Goal: Obtain resource: Download file/media

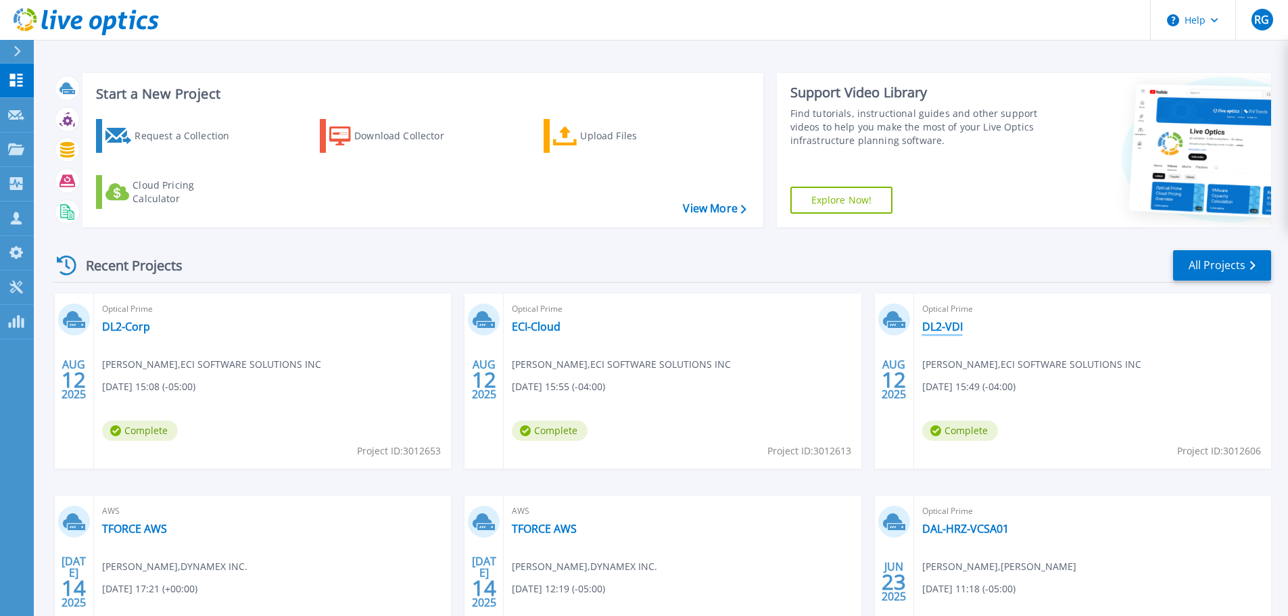
click at [943, 322] on link "DL2-VDI" at bounding box center [942, 327] width 41 height 14
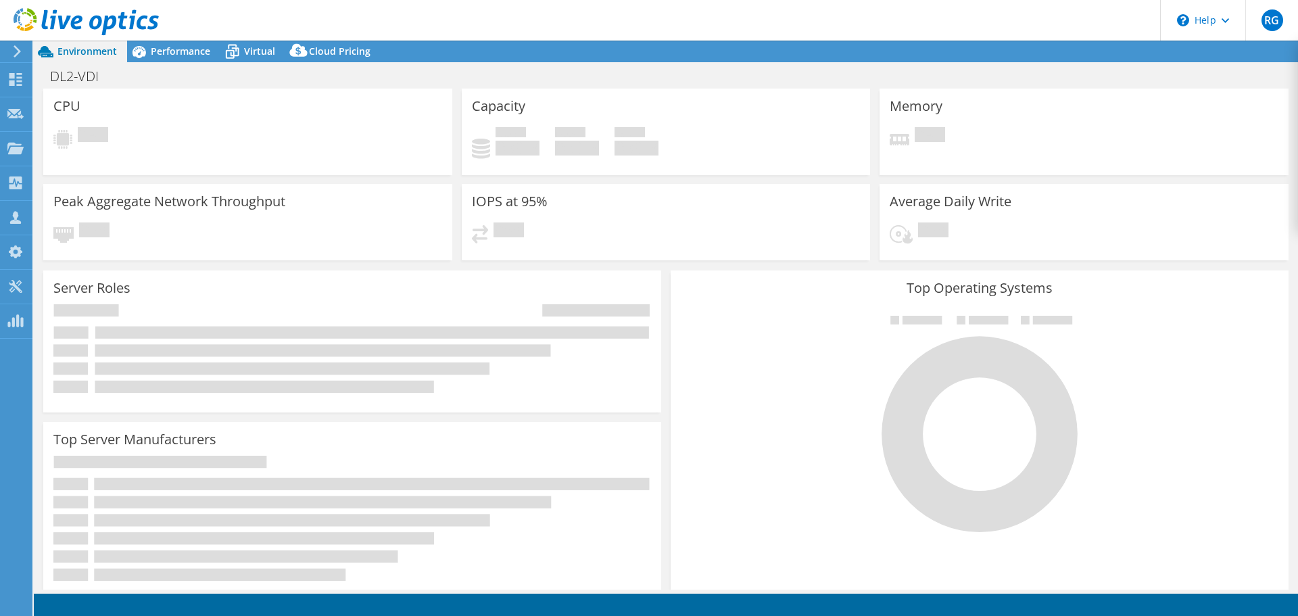
select select "USD"
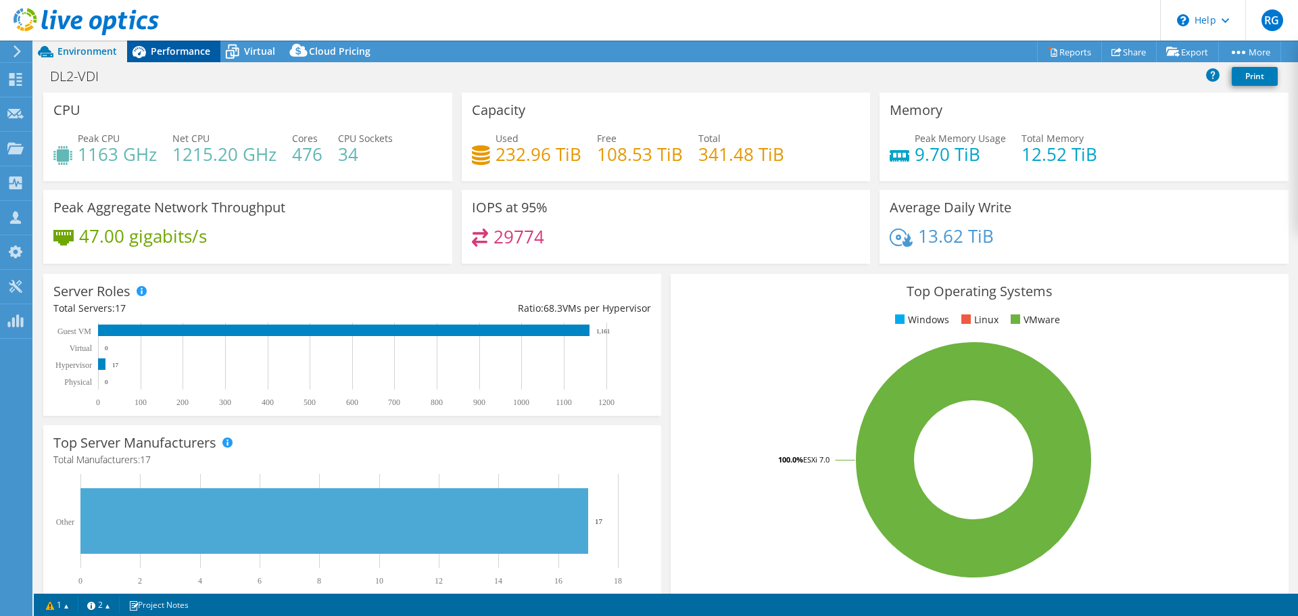
click at [189, 51] on span "Performance" at bounding box center [180, 51] width 59 height 13
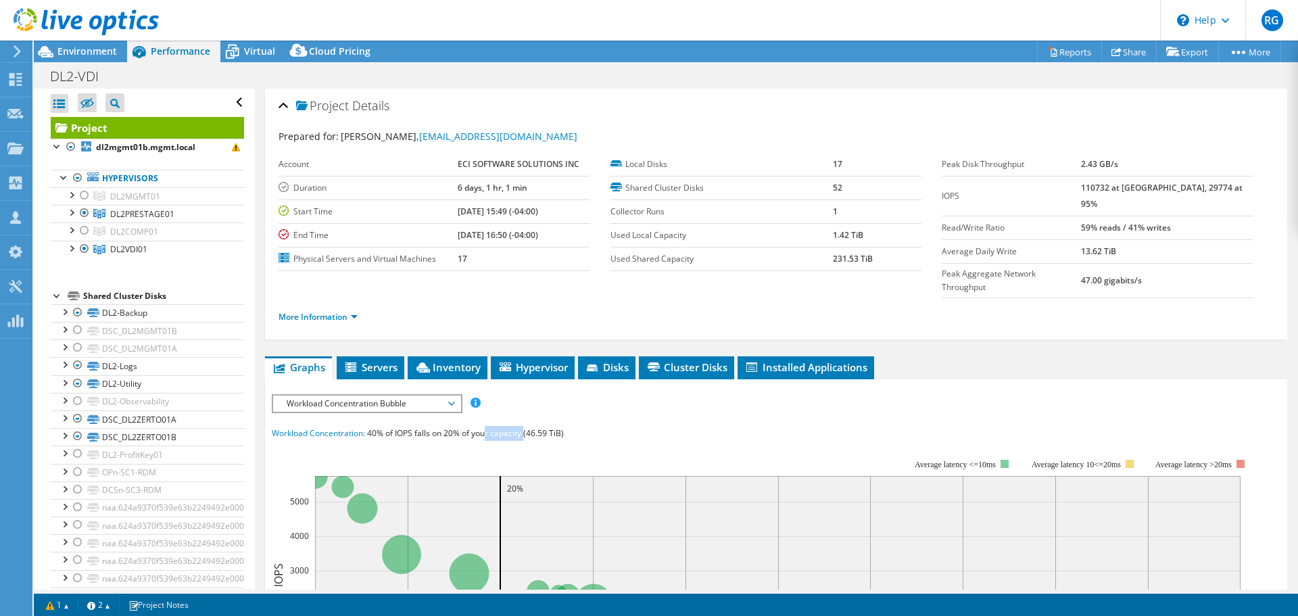
drag, startPoint x: 489, startPoint y: 408, endPoint x: 529, endPoint y: 406, distance: 39.9
click at [529, 427] on span "40% of IOPS falls on 20% of your capacity (46.59 TiB)" at bounding box center [465, 432] width 197 height 11
click at [458, 360] on span "Inventory" at bounding box center [447, 367] width 66 height 14
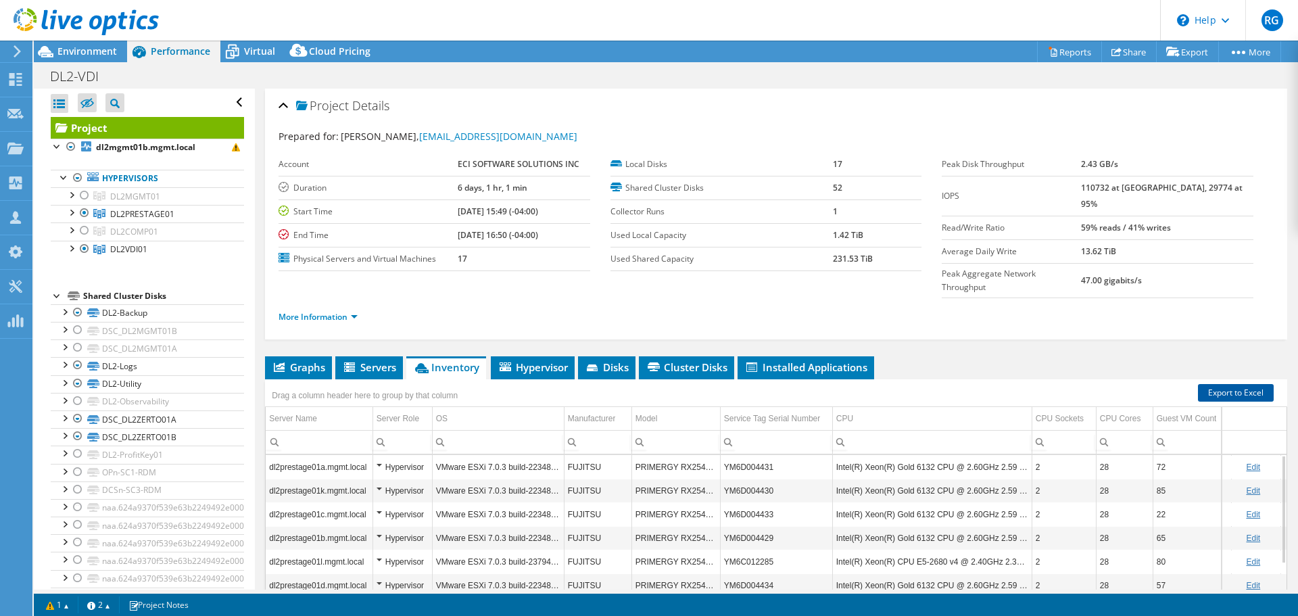
click at [1203, 384] on link "Export to Excel" at bounding box center [1236, 393] width 76 height 18
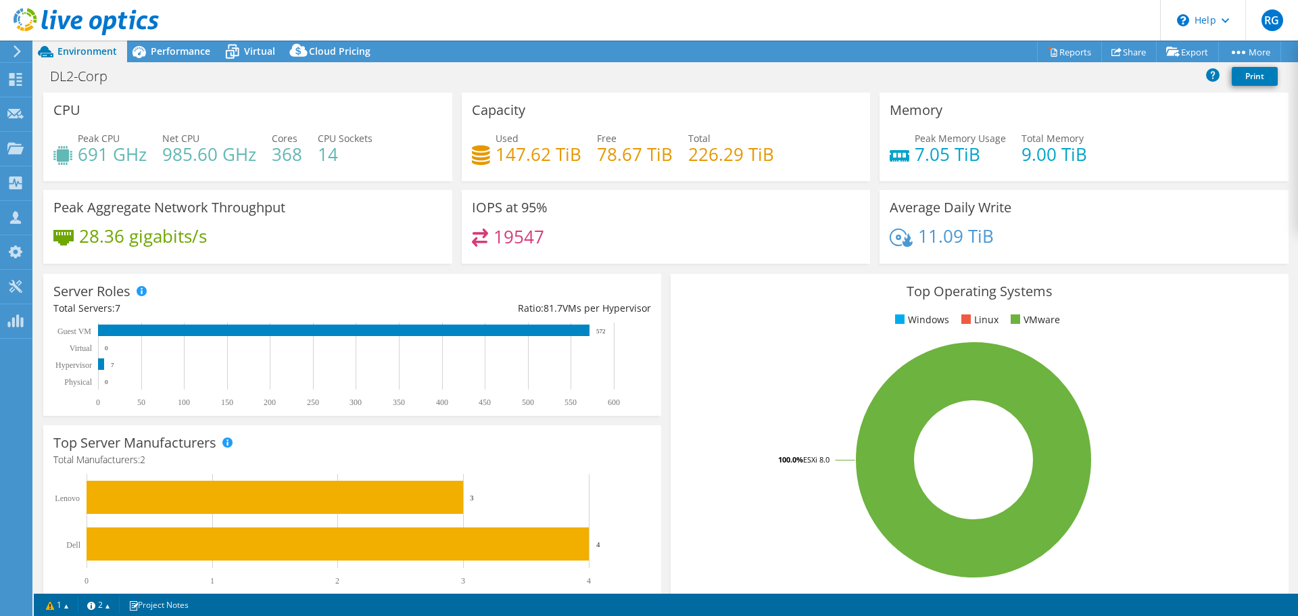
select select "USD"
click at [194, 48] on span "Performance" at bounding box center [180, 51] width 59 height 13
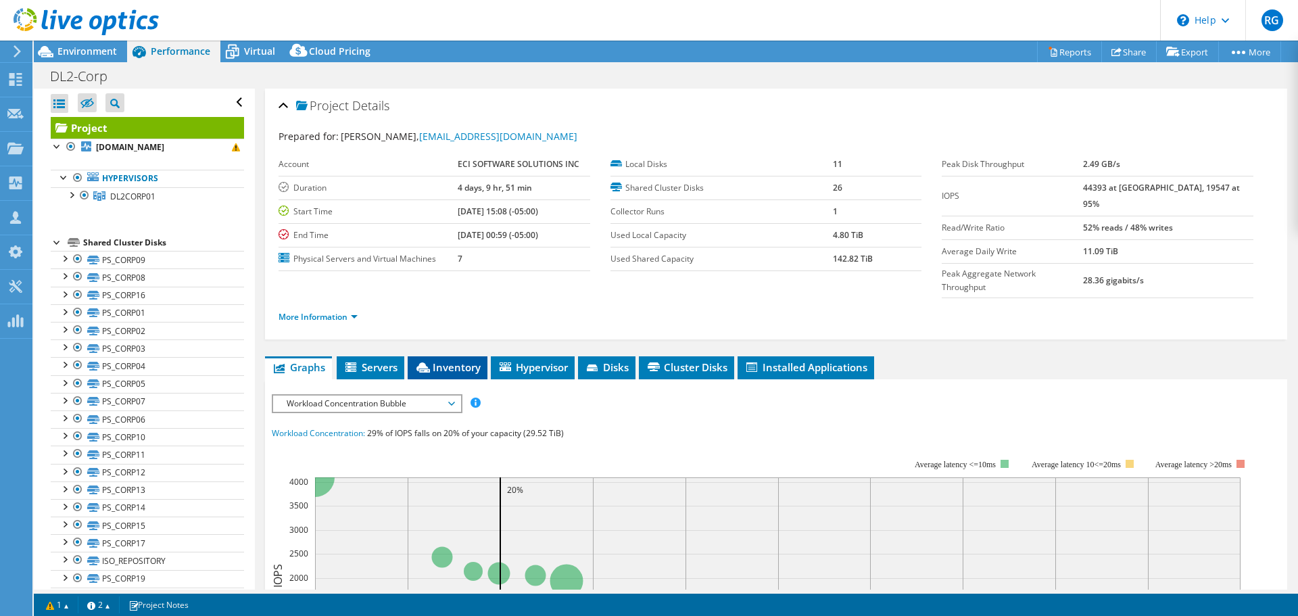
click at [439, 360] on span "Inventory" at bounding box center [447, 367] width 66 height 14
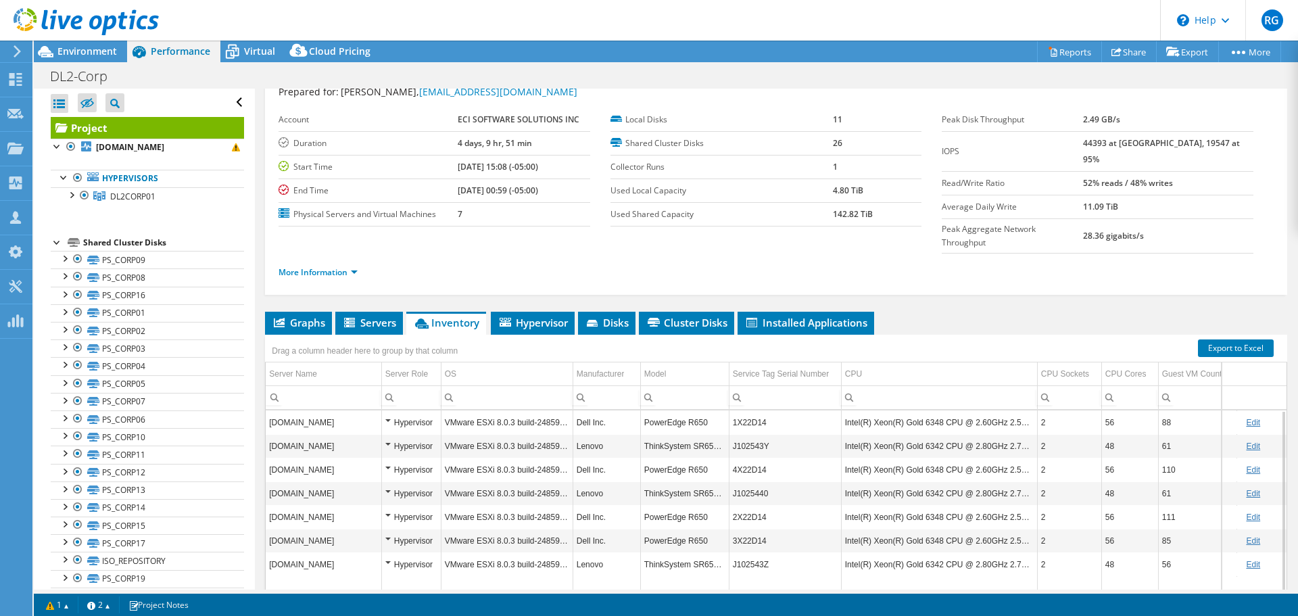
scroll to position [34, 0]
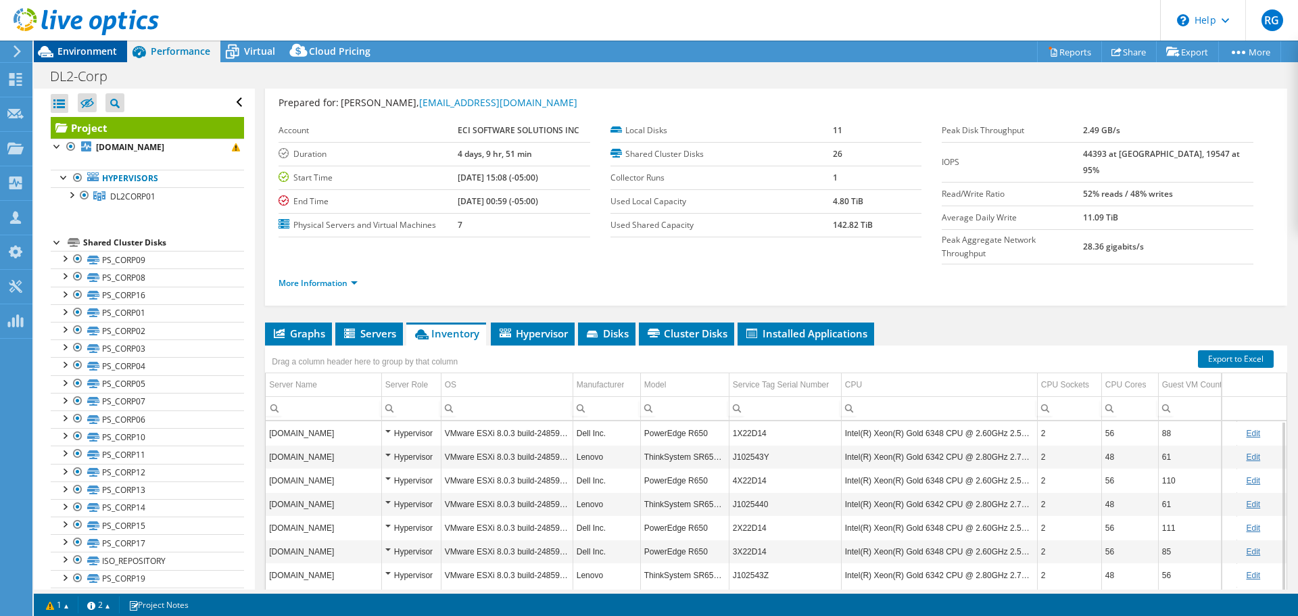
click at [75, 45] on span "Environment" at bounding box center [86, 51] width 59 height 13
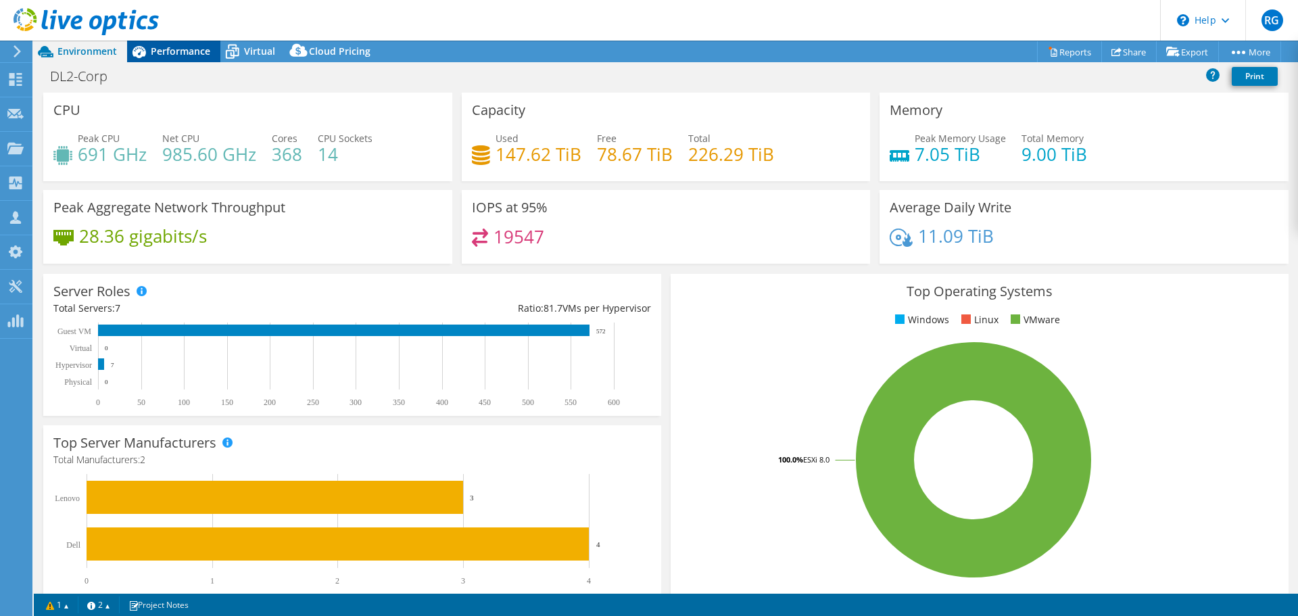
click at [173, 45] on span "Performance" at bounding box center [180, 51] width 59 height 13
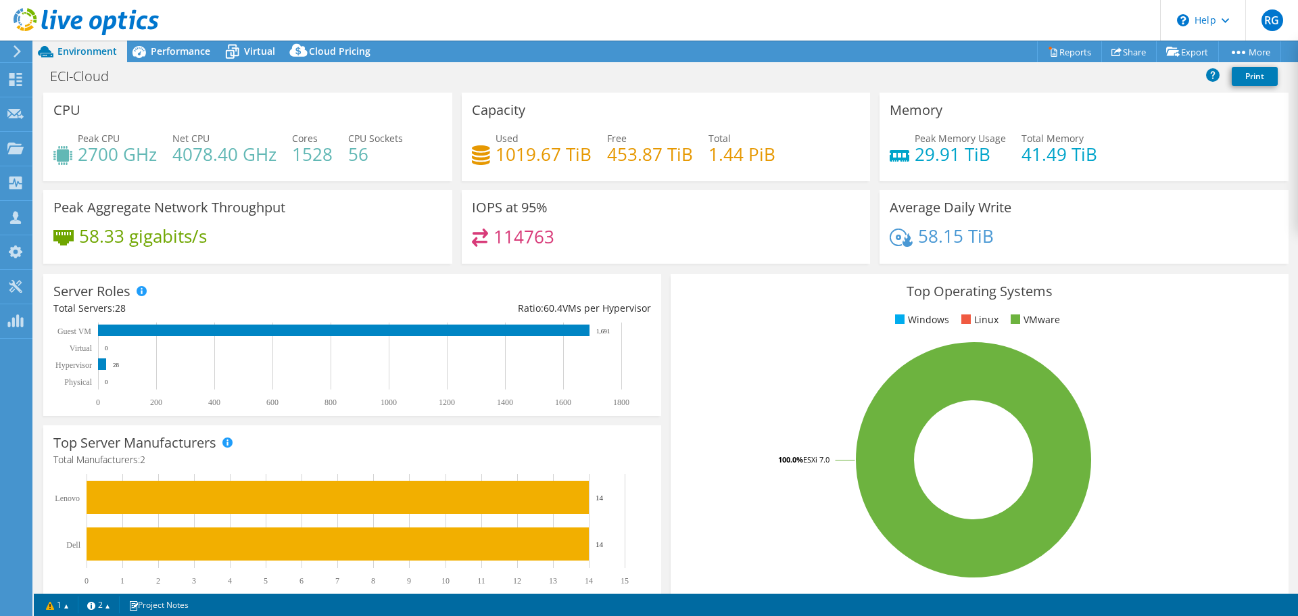
select select "USD"
click at [190, 55] on span "Performance" at bounding box center [180, 51] width 59 height 13
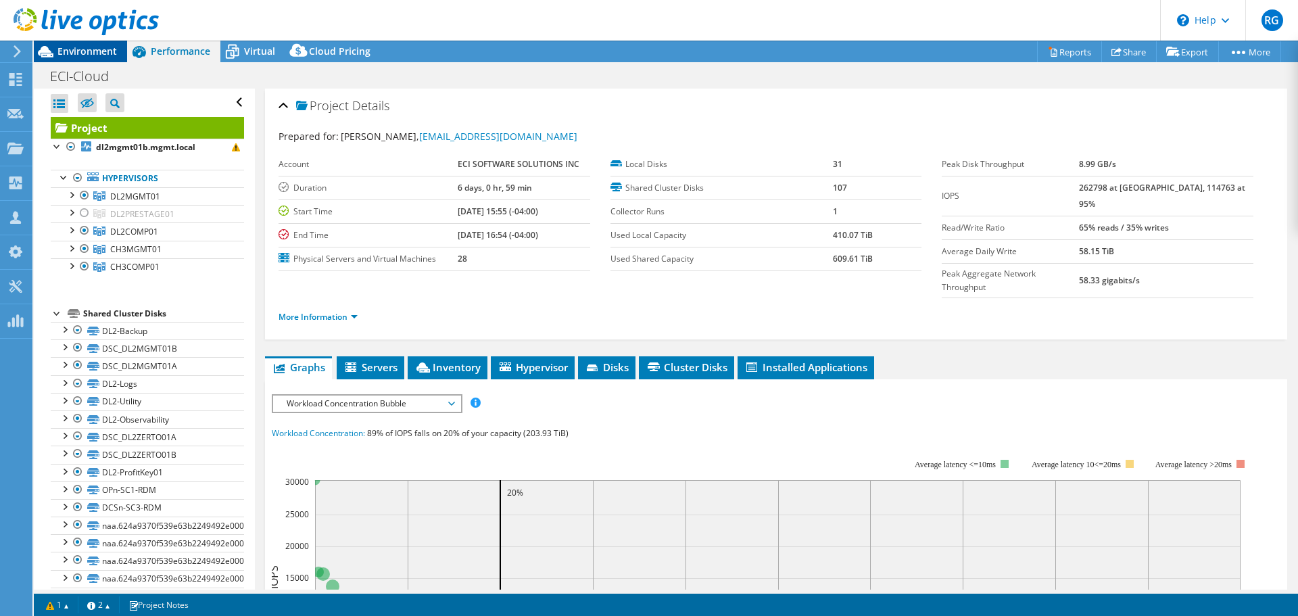
click at [79, 47] on span "Environment" at bounding box center [86, 51] width 59 height 13
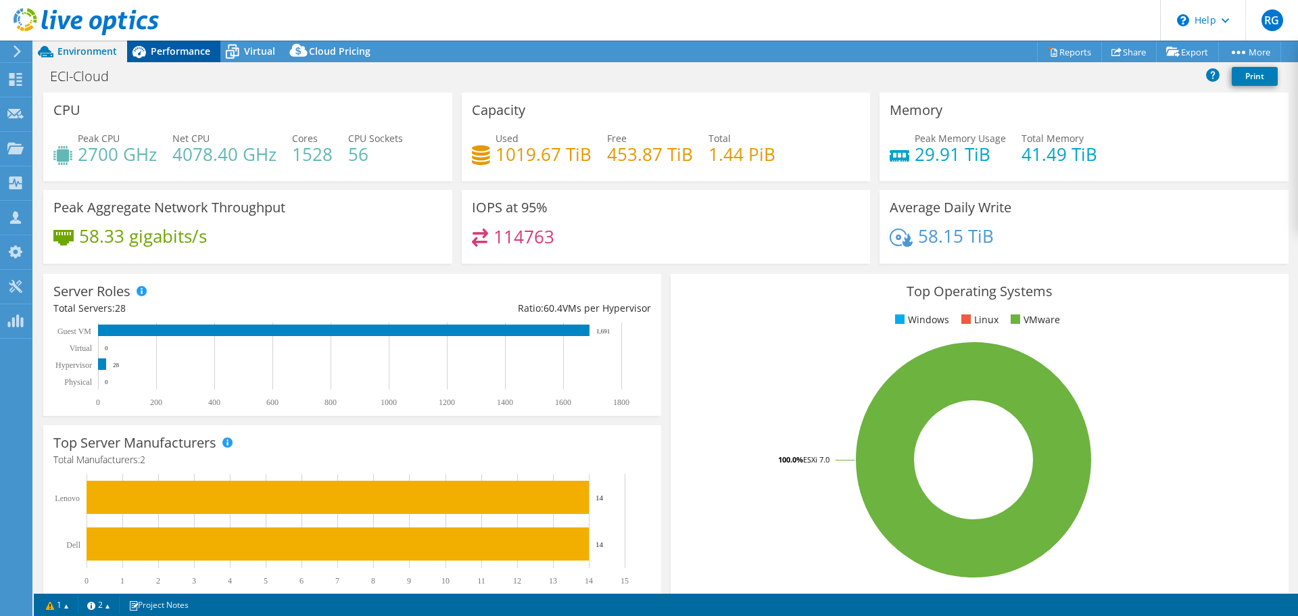
click at [170, 50] on span "Performance" at bounding box center [180, 51] width 59 height 13
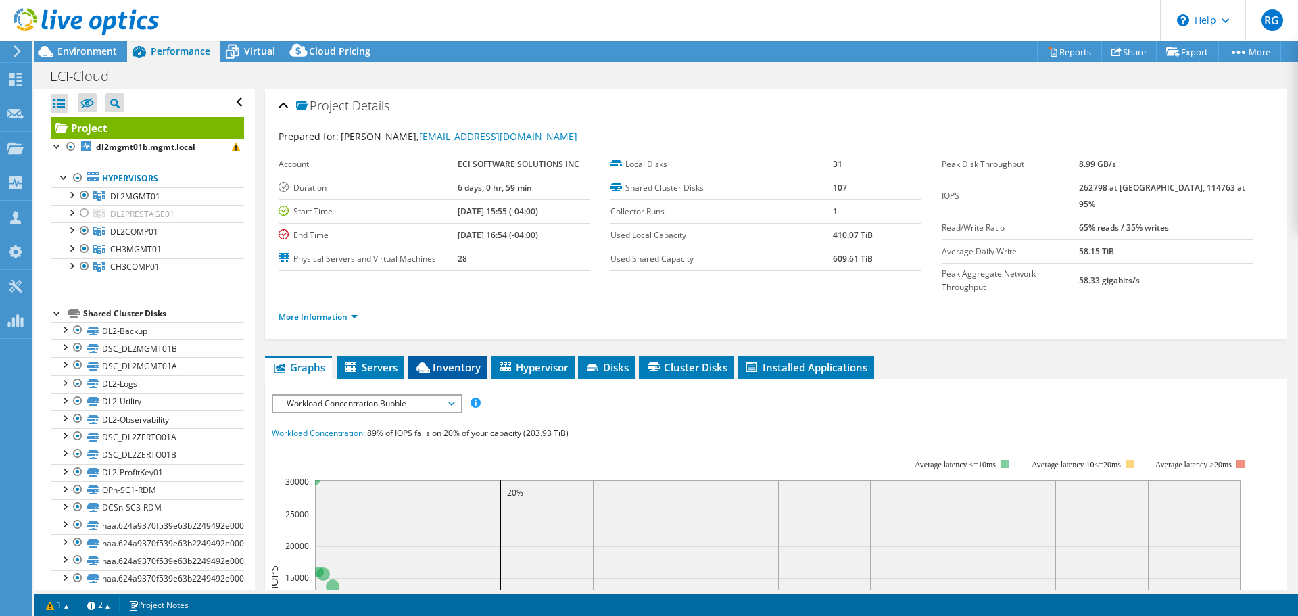
click at [438, 360] on span "Inventory" at bounding box center [447, 367] width 66 height 14
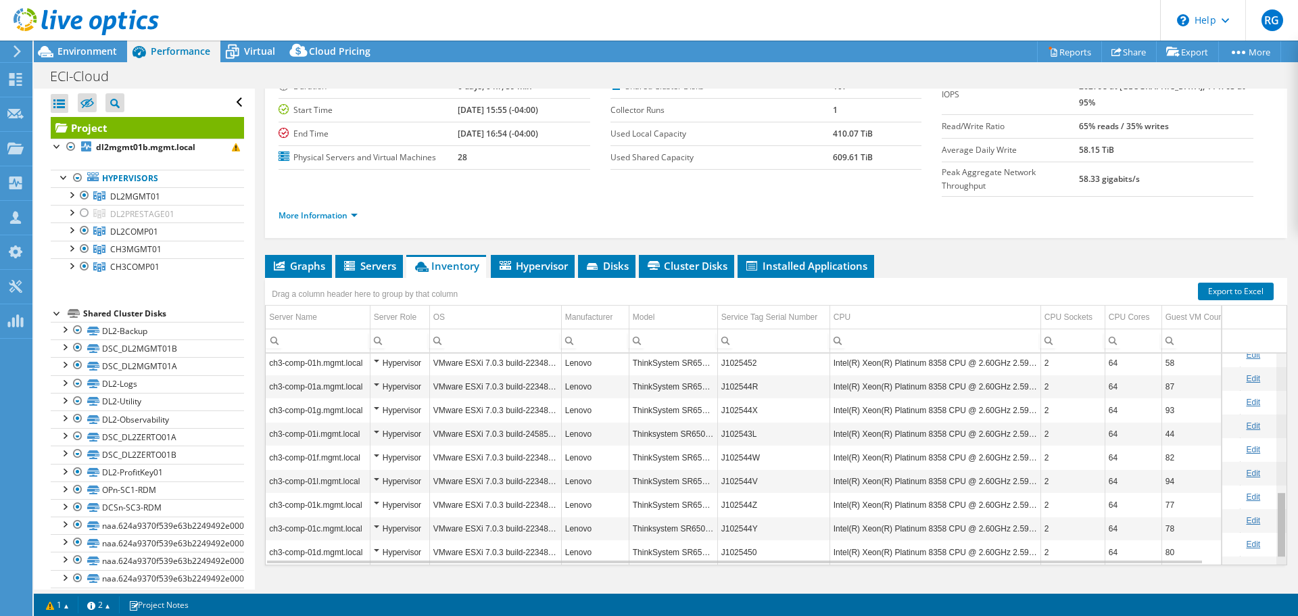
scroll to position [458, 0]
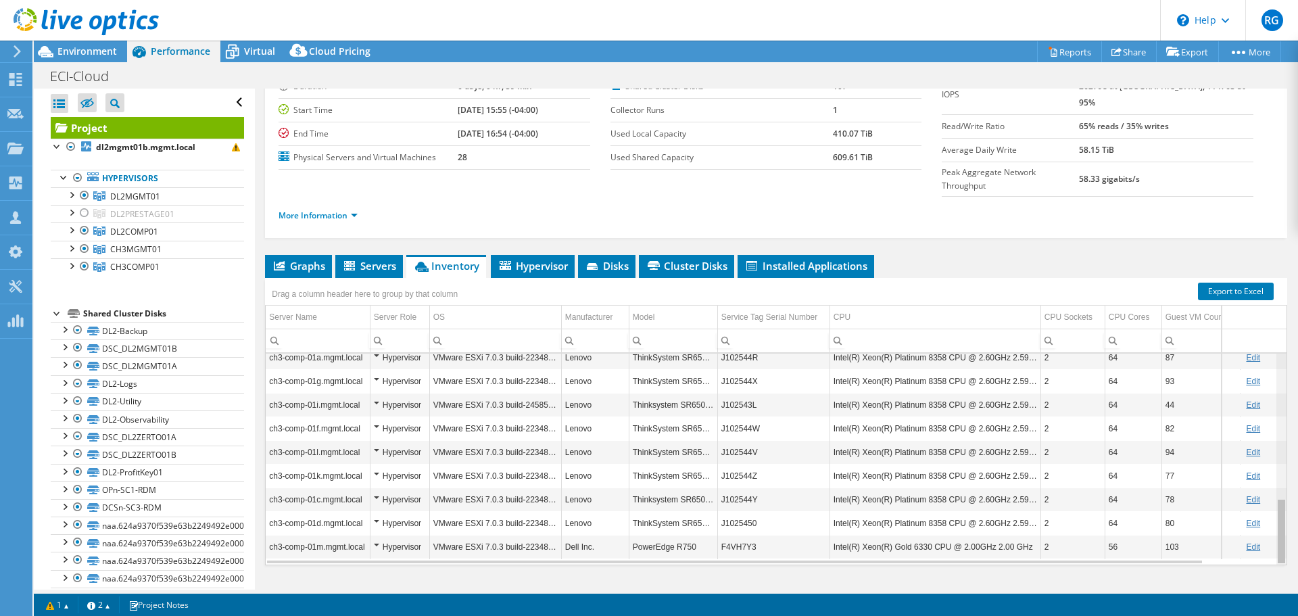
drag, startPoint x: 1274, startPoint y: 491, endPoint x: 1186, endPoint y: 489, distance: 87.9
click at [1186, 489] on body "RG Partner Team Member Robert Graham robert_graham@shi.com shi.com My Profile L…" at bounding box center [649, 308] width 1298 height 616
click at [66, 57] on div "Environment" at bounding box center [80, 52] width 93 height 22
